Goal: Information Seeking & Learning: Learn about a topic

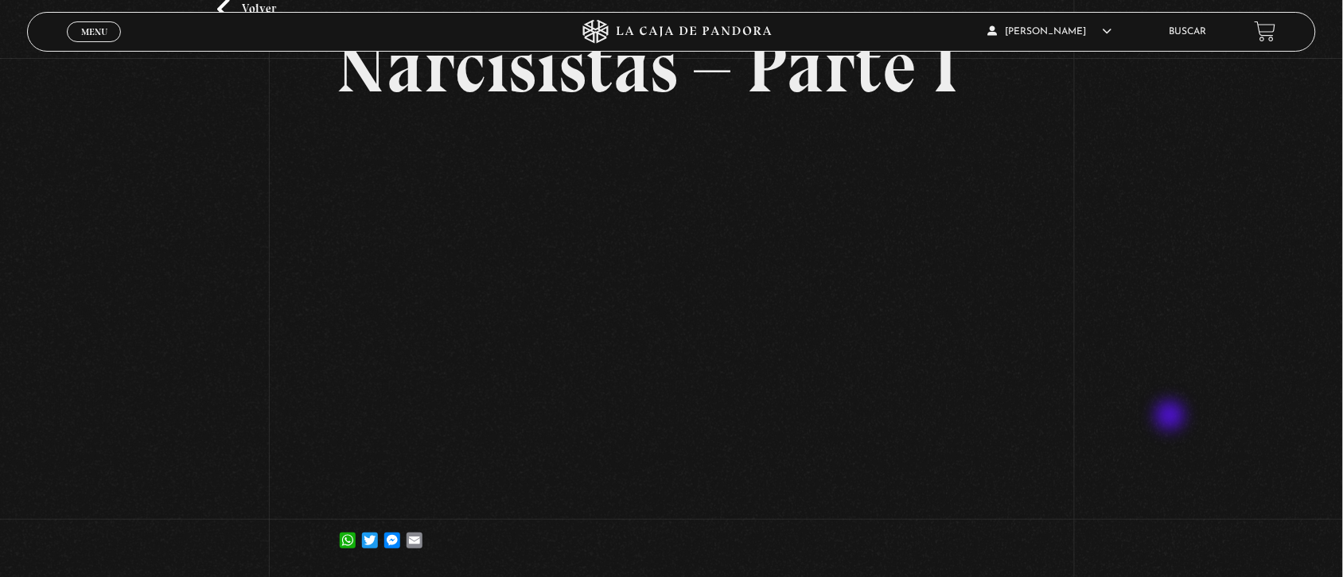
scroll to position [117, 0]
click at [1191, 21] on li "Buscar" at bounding box center [1187, 31] width 37 height 25
click at [1194, 28] on link "Buscar" at bounding box center [1187, 32] width 37 height 10
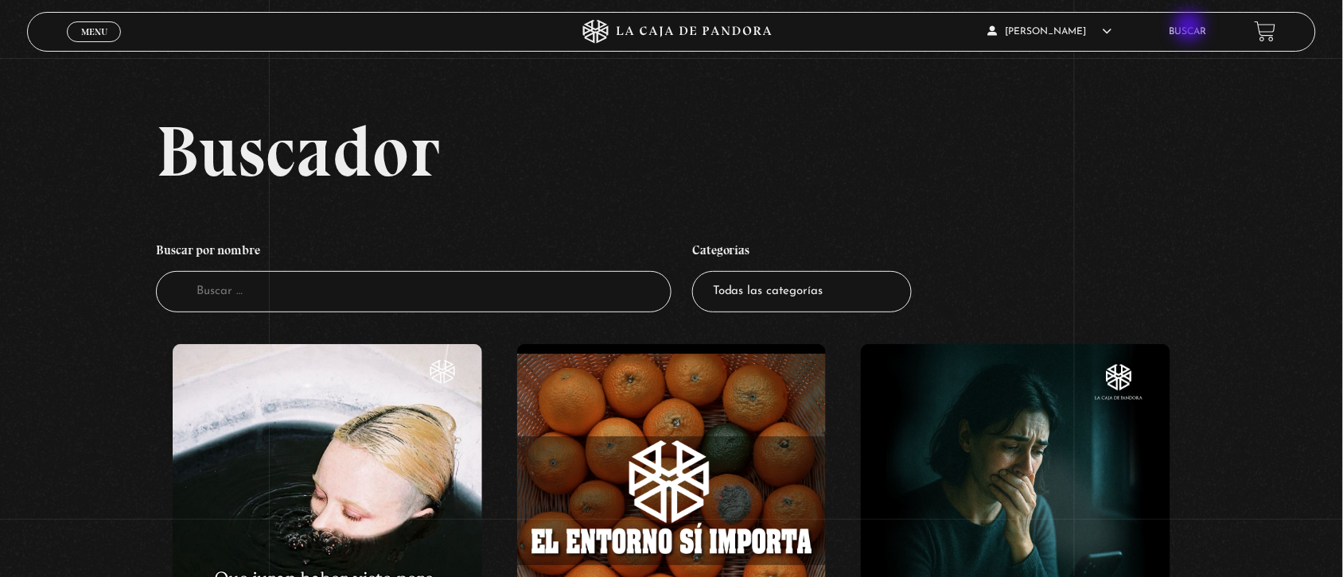
click at [1191, 28] on link "Buscar" at bounding box center [1187, 32] width 37 height 10
click at [612, 287] on input "Buscador" at bounding box center [413, 292] width 515 height 42
type input "narcisista"
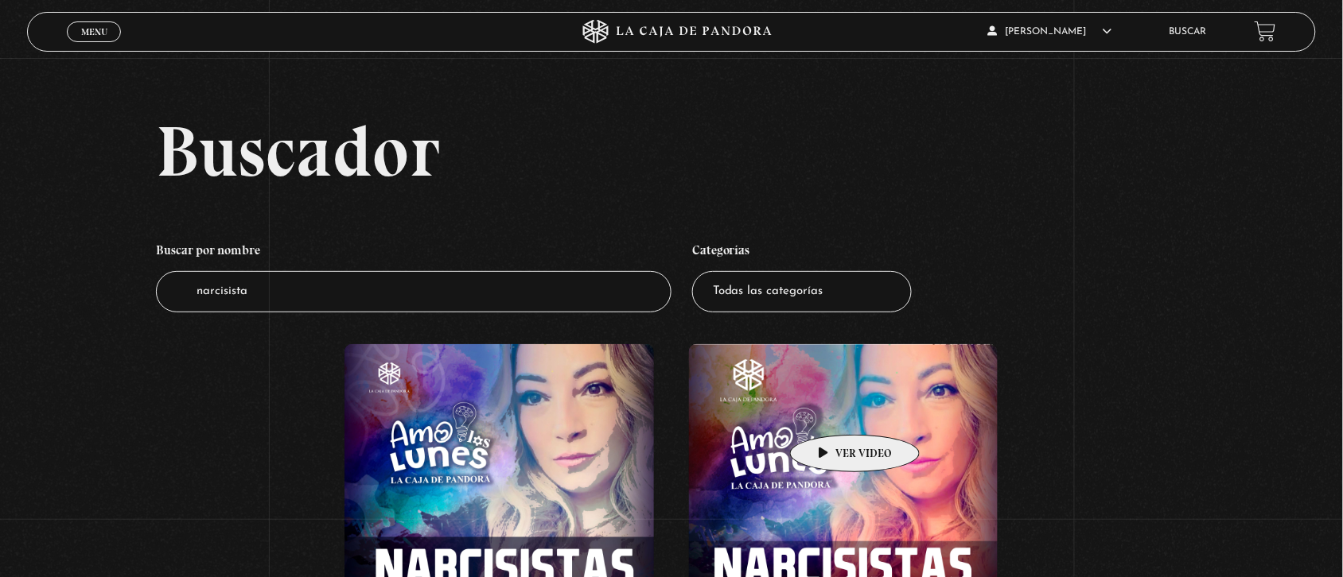
click at [830, 411] on figure at bounding box center [843, 498] width 309 height 309
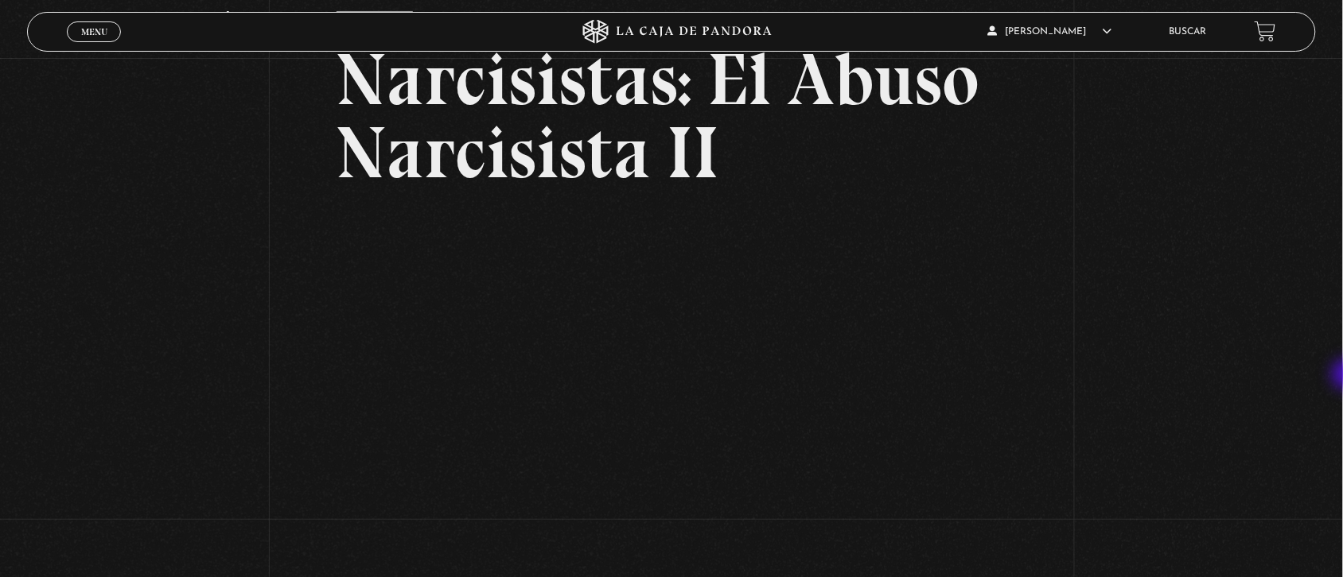
scroll to position [102, 0]
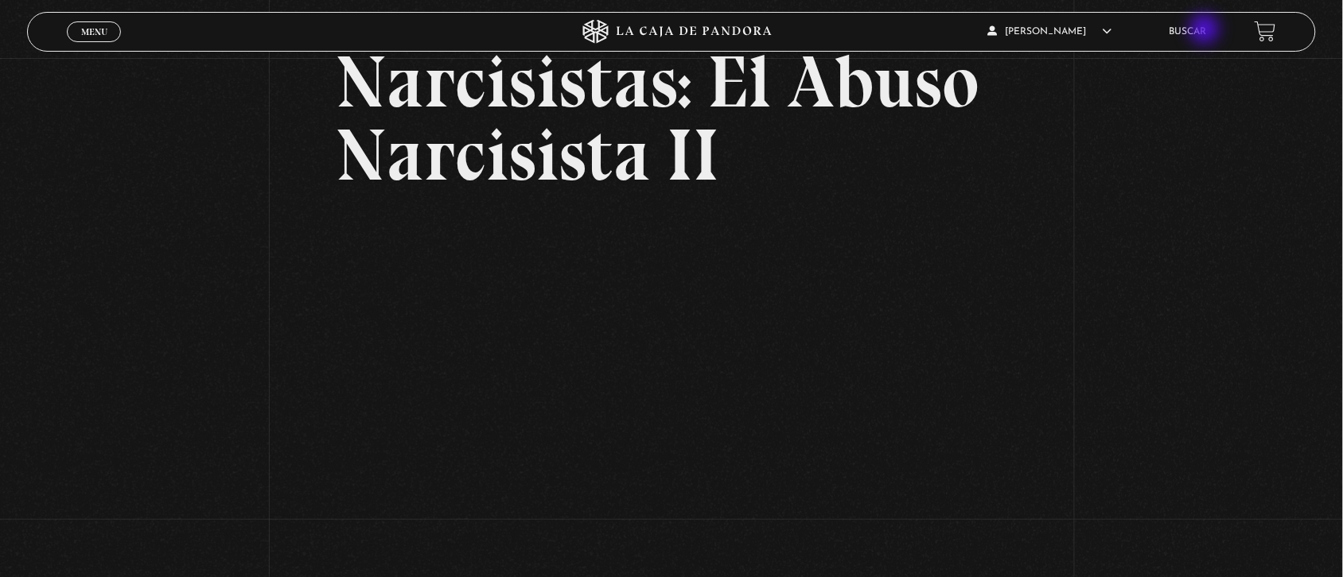
click at [1206, 30] on link "Buscar" at bounding box center [1187, 32] width 37 height 10
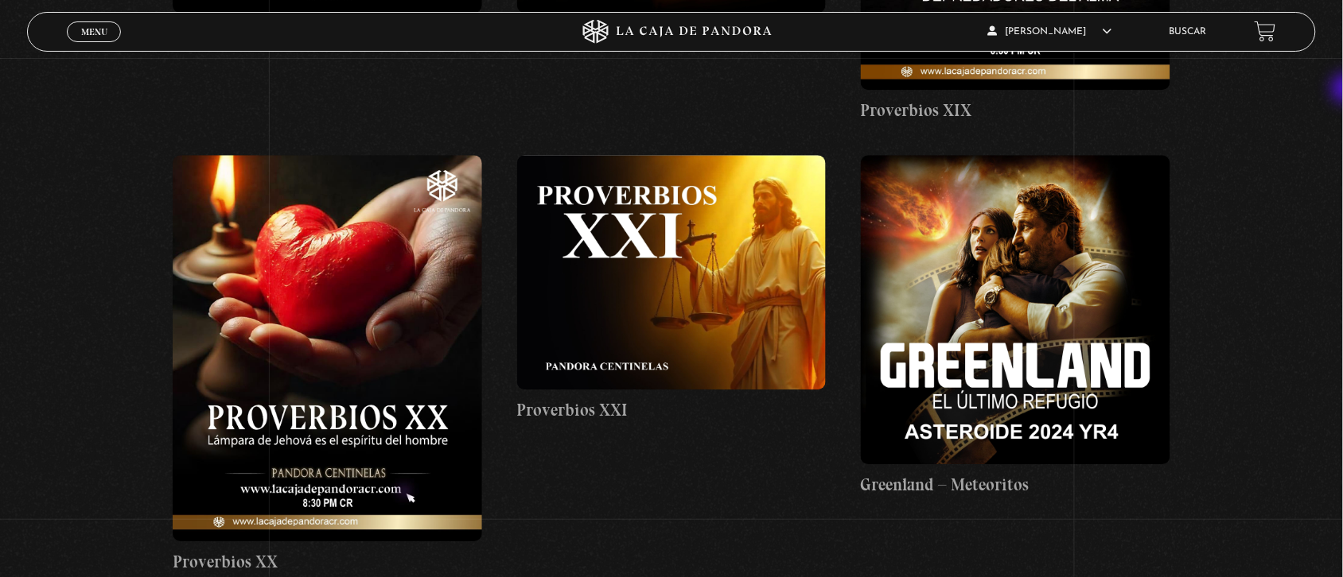
scroll to position [6292, 0]
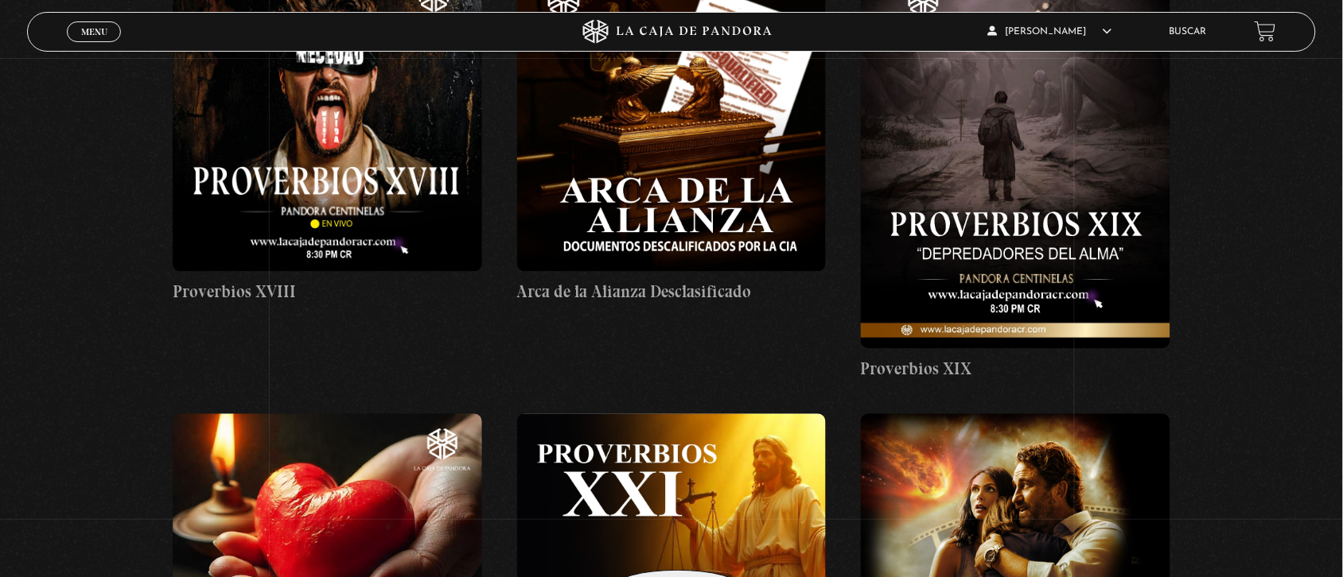
click at [652, 546] on figure at bounding box center [671, 531] width 309 height 235
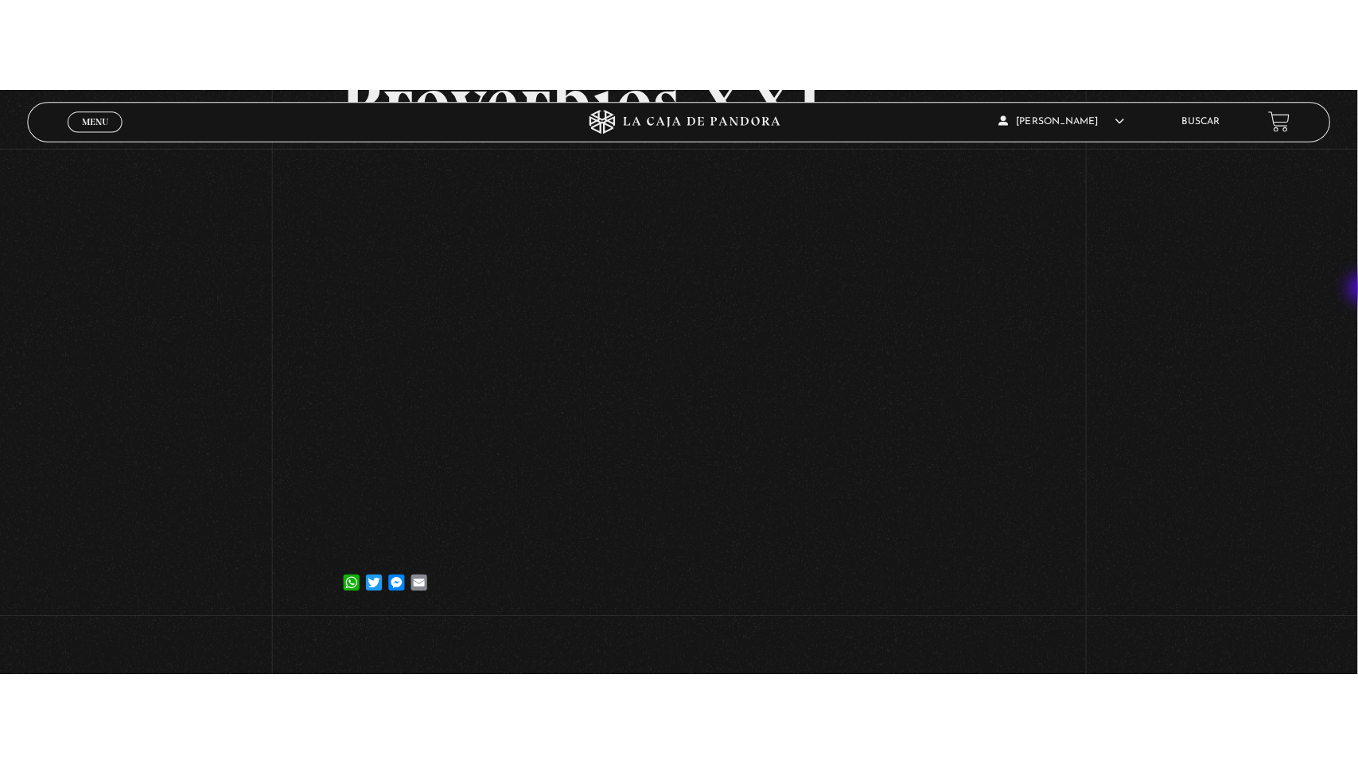
scroll to position [176, 0]
